Goal: Information Seeking & Learning: Learn about a topic

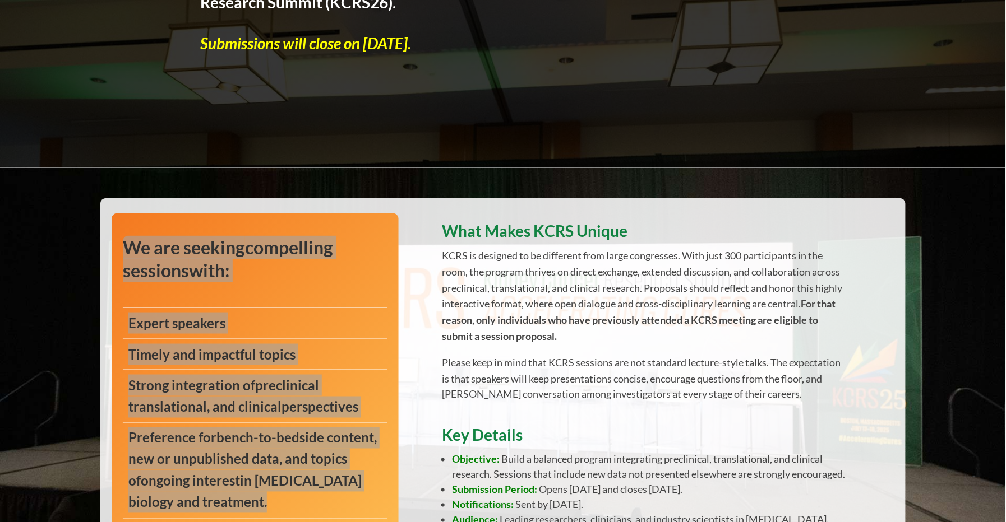
scroll to position [364, 0]
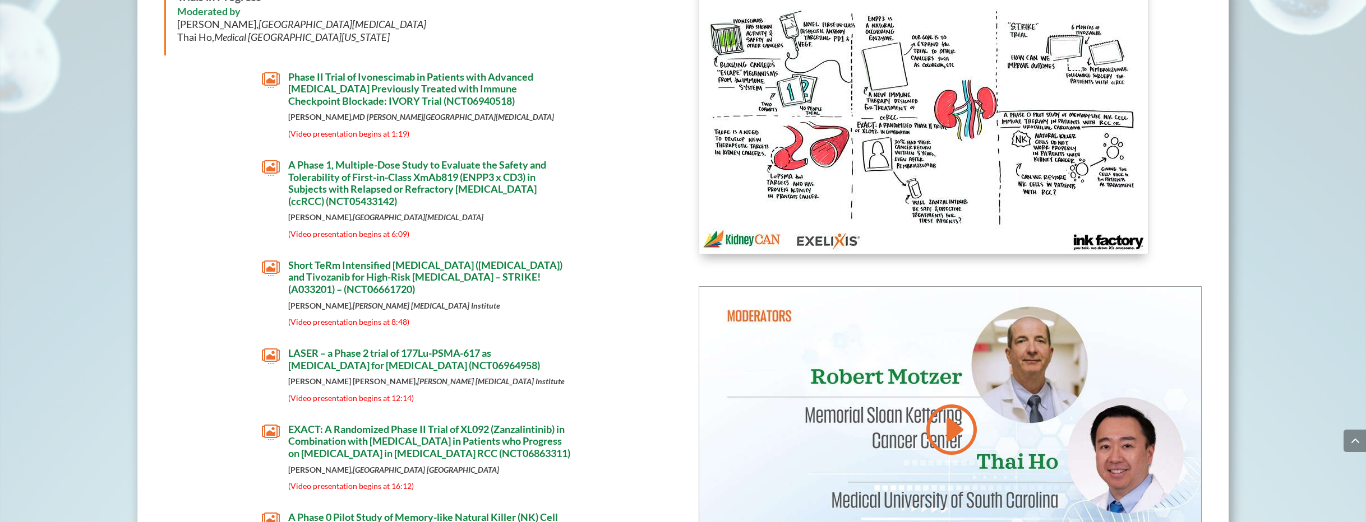
scroll to position [3387, 0]
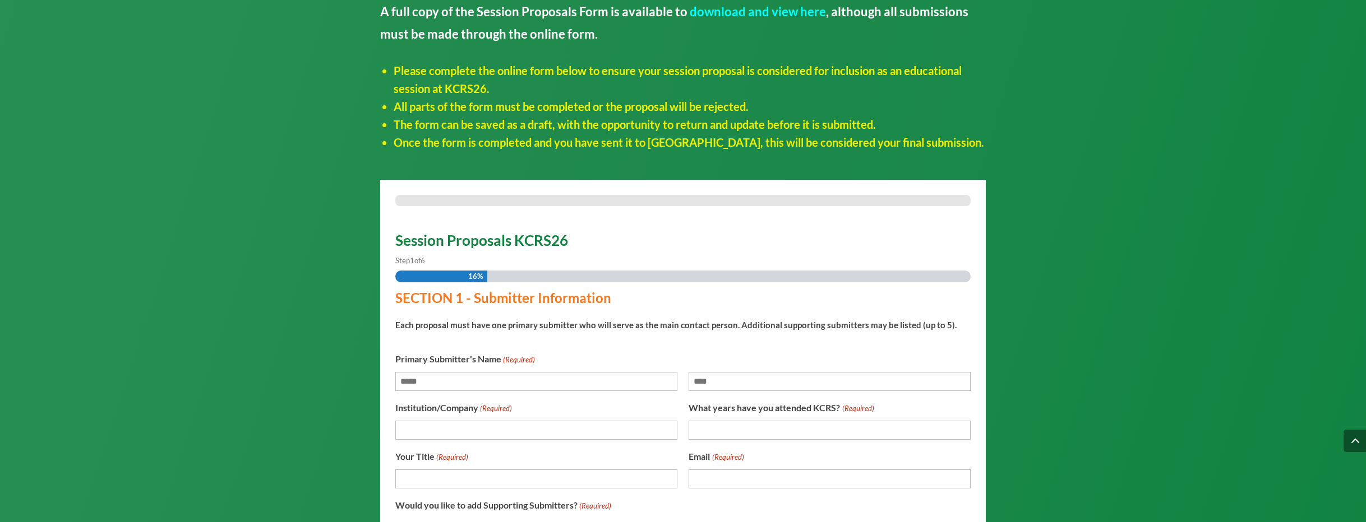
scroll to position [1085, 0]
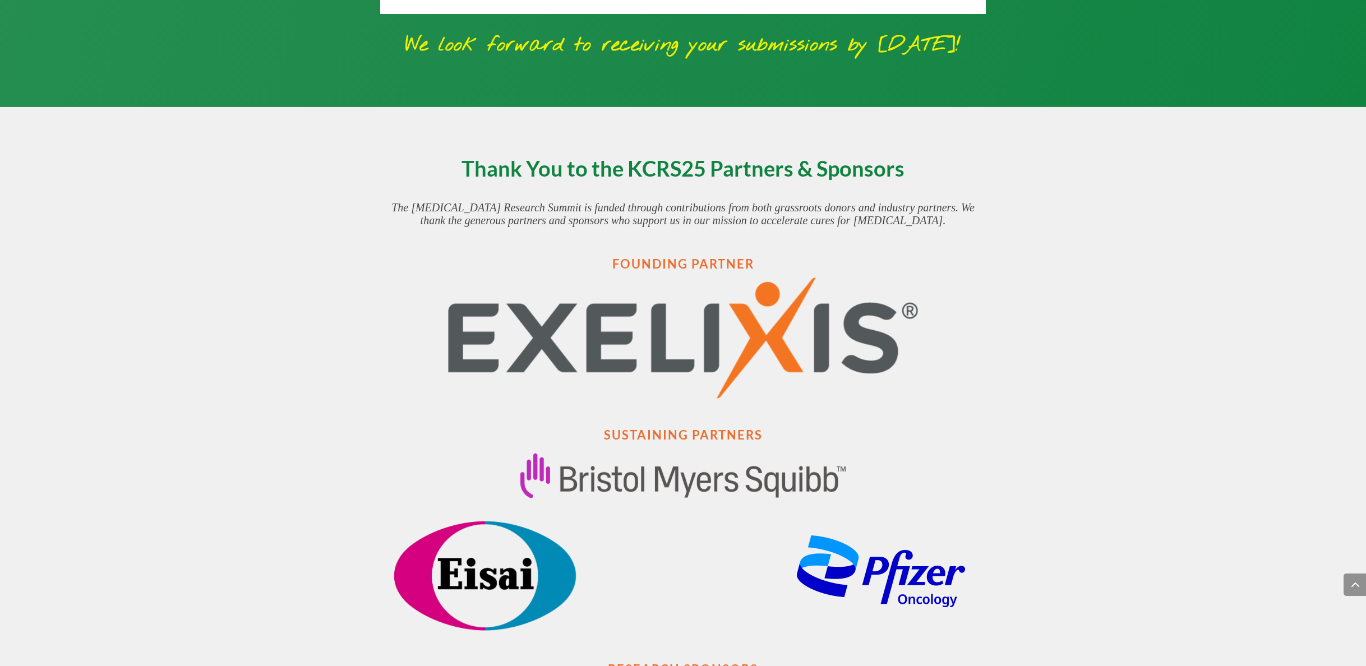
scroll to position [1689, 0]
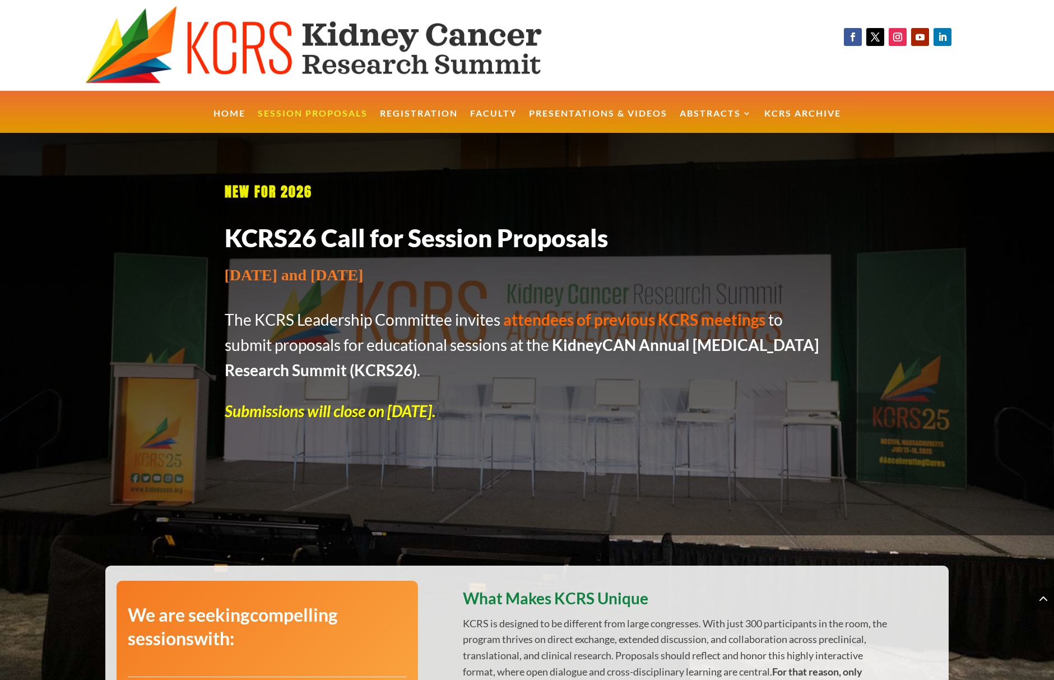
scroll to position [1702, 0]
